Goal: Communication & Community: Connect with others

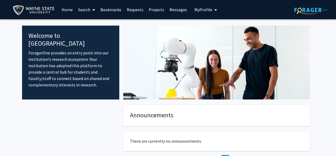
click at [307, 8] on img at bounding box center [311, 10] width 33 height 8
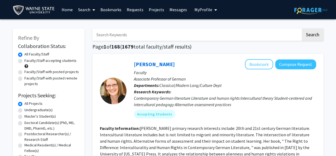
click at [174, 12] on link "Messages" at bounding box center [178, 9] width 23 height 19
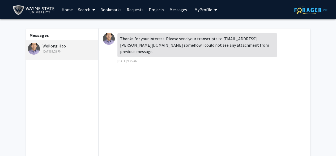
click at [130, 11] on link "Requests" at bounding box center [135, 9] width 22 height 19
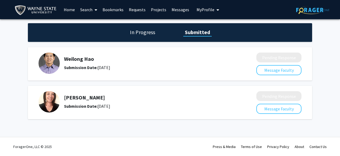
click at [81, 60] on h5 "Weilong Hao" at bounding box center [146, 59] width 164 height 6
click at [142, 35] on h1 "In Progress" at bounding box center [142, 31] width 28 height 7
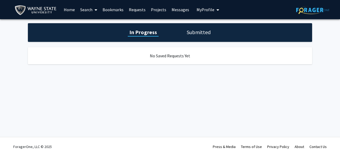
click at [192, 29] on h1 "Submitted" at bounding box center [198, 31] width 27 height 7
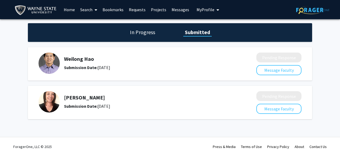
click at [77, 59] on h5 "Weilong Hao" at bounding box center [146, 59] width 164 height 6
click at [101, 60] on h5 "Weilong Hao" at bounding box center [146, 59] width 164 height 6
click at [179, 10] on link "Messages" at bounding box center [180, 9] width 23 height 19
